Goal: Transaction & Acquisition: Purchase product/service

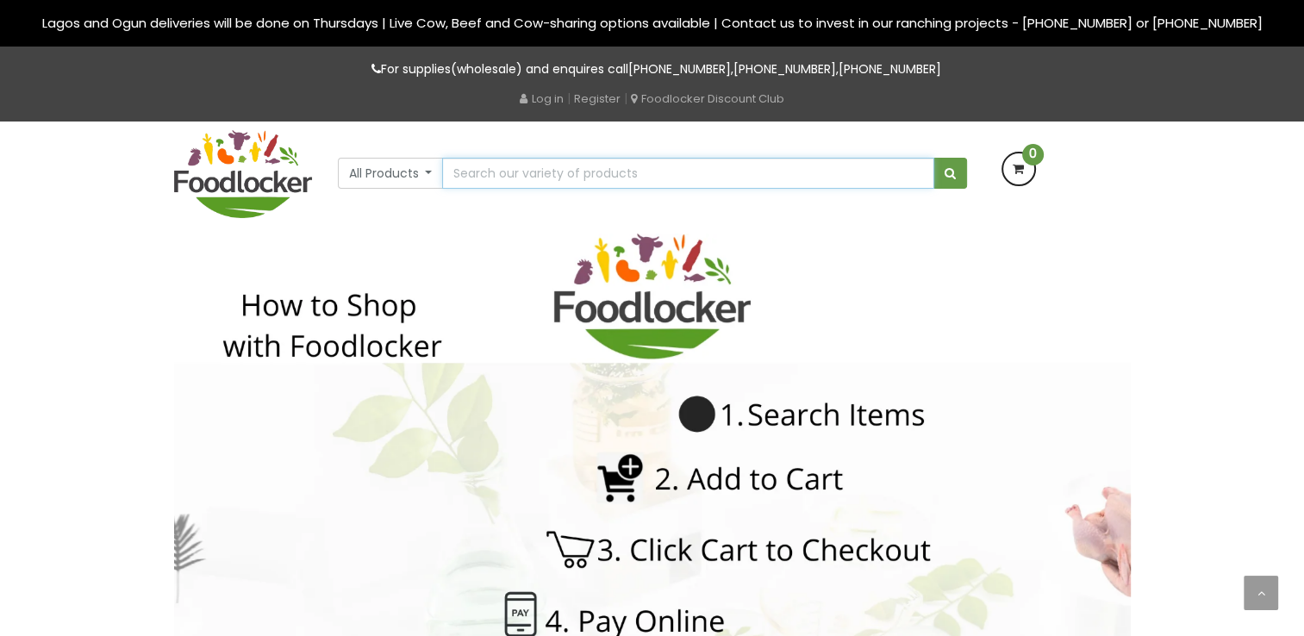
click at [486, 175] on input "text" at bounding box center [687, 173] width 491 height 31
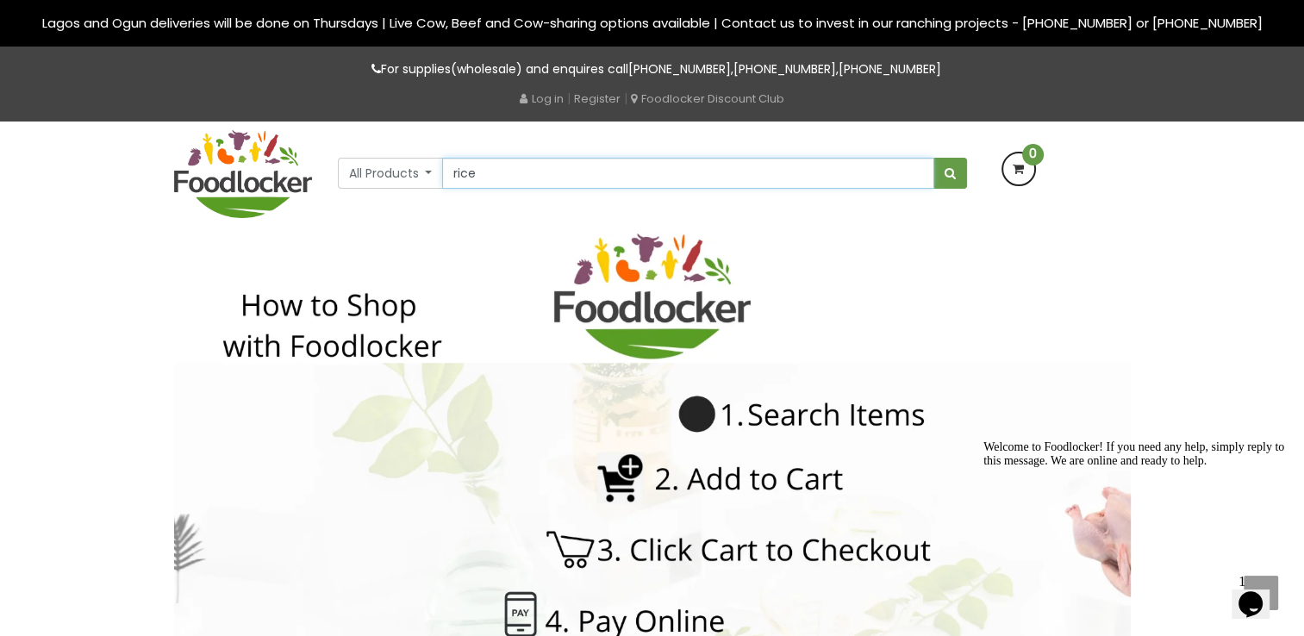
type input "rice"
click at [933, 158] on button "submit" at bounding box center [950, 173] width 34 height 31
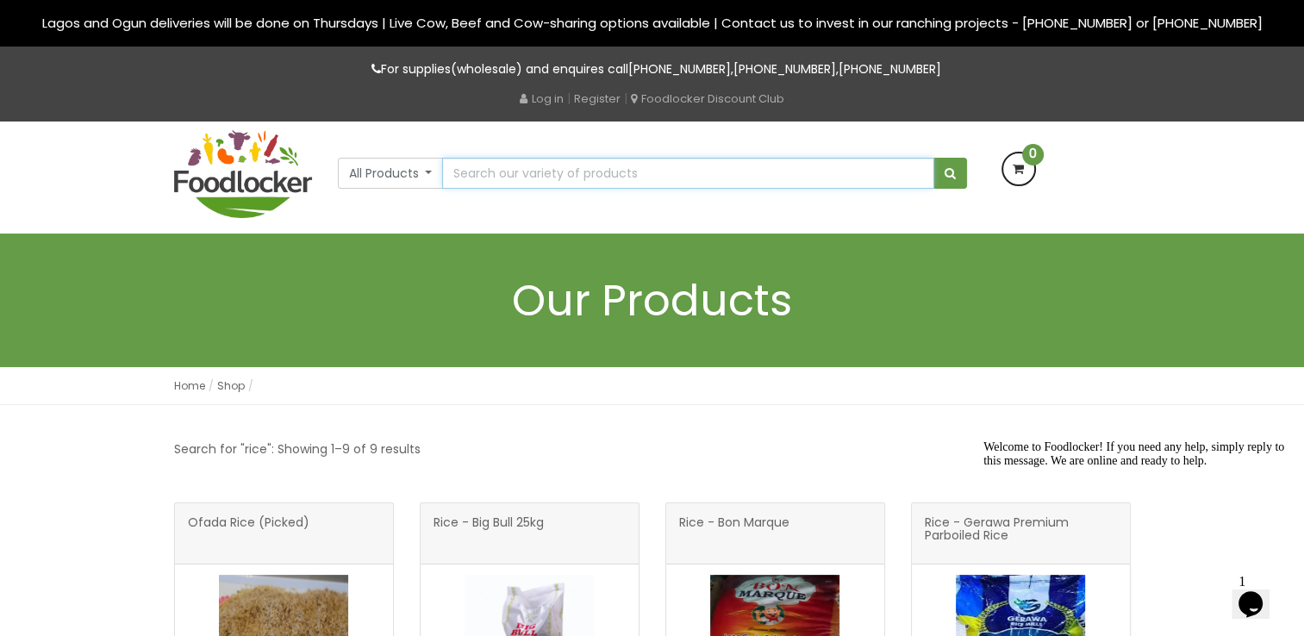
click at [472, 176] on input "text" at bounding box center [687, 173] width 491 height 31
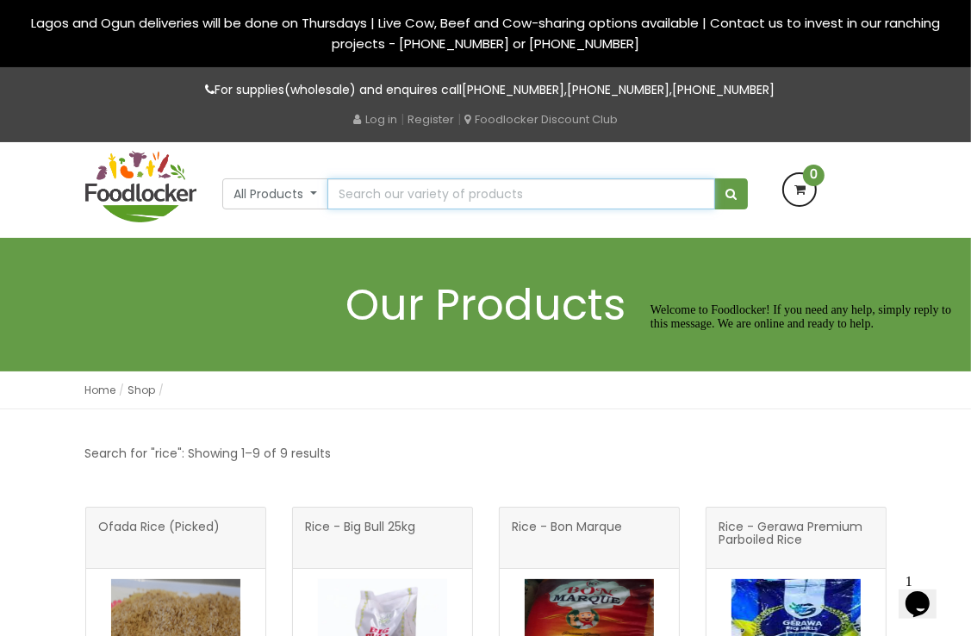
click at [402, 198] on input "text" at bounding box center [522, 193] width 388 height 31
